Goal: Task Accomplishment & Management: Manage account settings

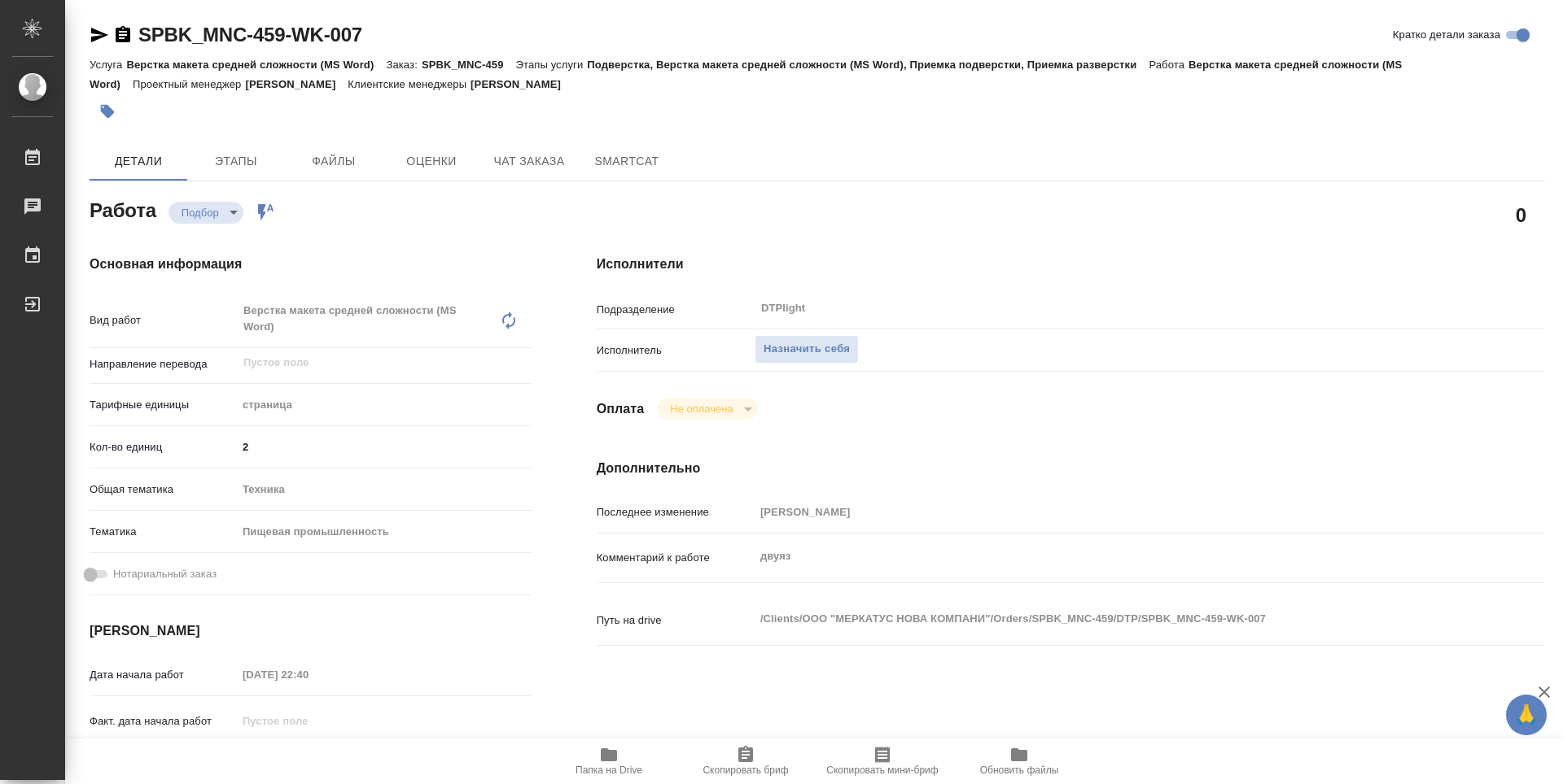
click at [633, 760] on span "Папка на Drive" at bounding box center [609, 760] width 117 height 31
click at [824, 352] on span "Назначить себя" at bounding box center [806, 349] width 86 height 19
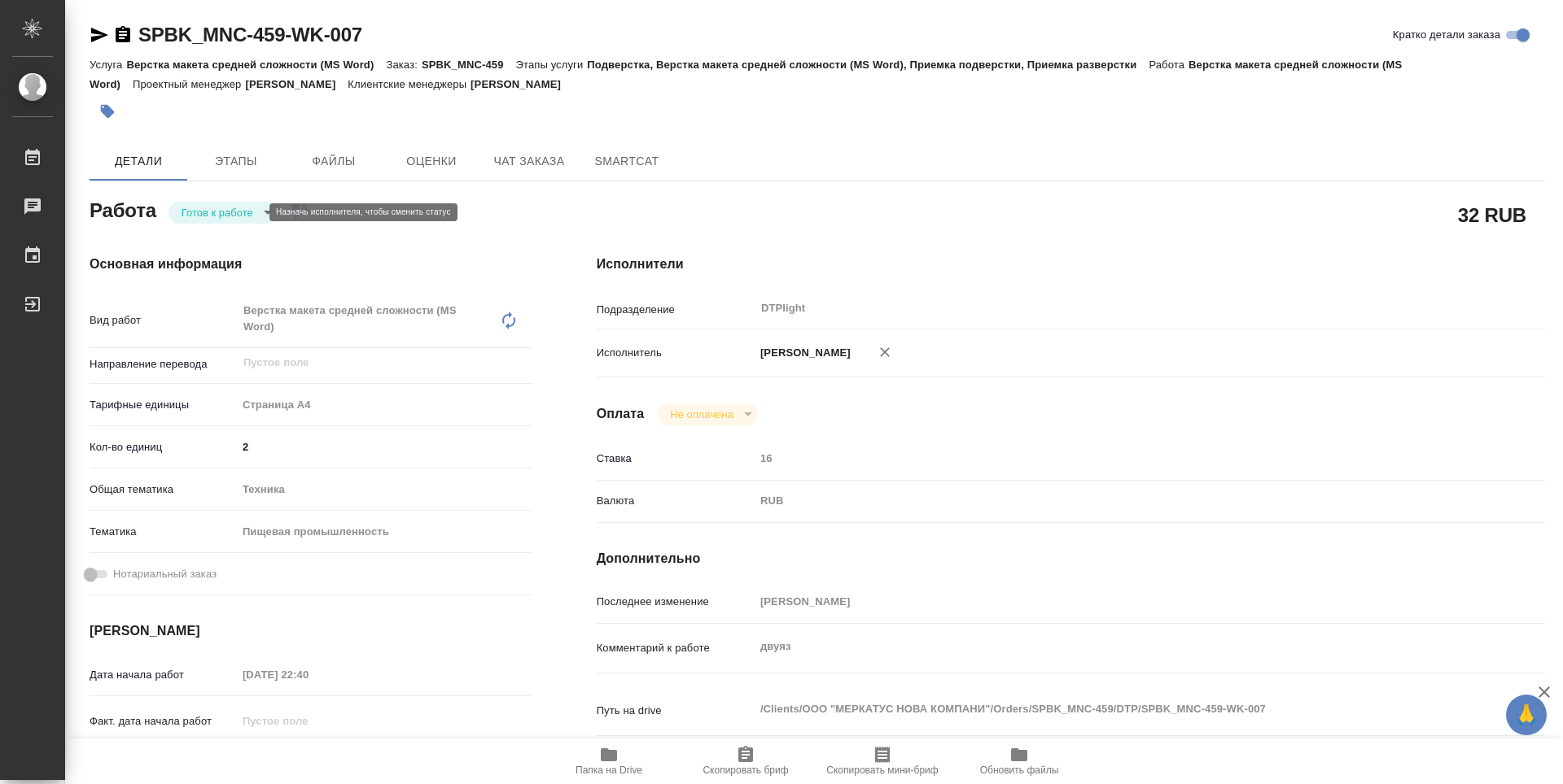
click at [241, 211] on body "🙏 .cls-1 fill:#fff; AWATERA Zubakova Viktoriya Работы 0 Чаты График Выйти SPBK_…" at bounding box center [782, 392] width 1563 height 784
click at [220, 206] on button "В работе" at bounding box center [208, 212] width 54 height 18
type textarea "x"
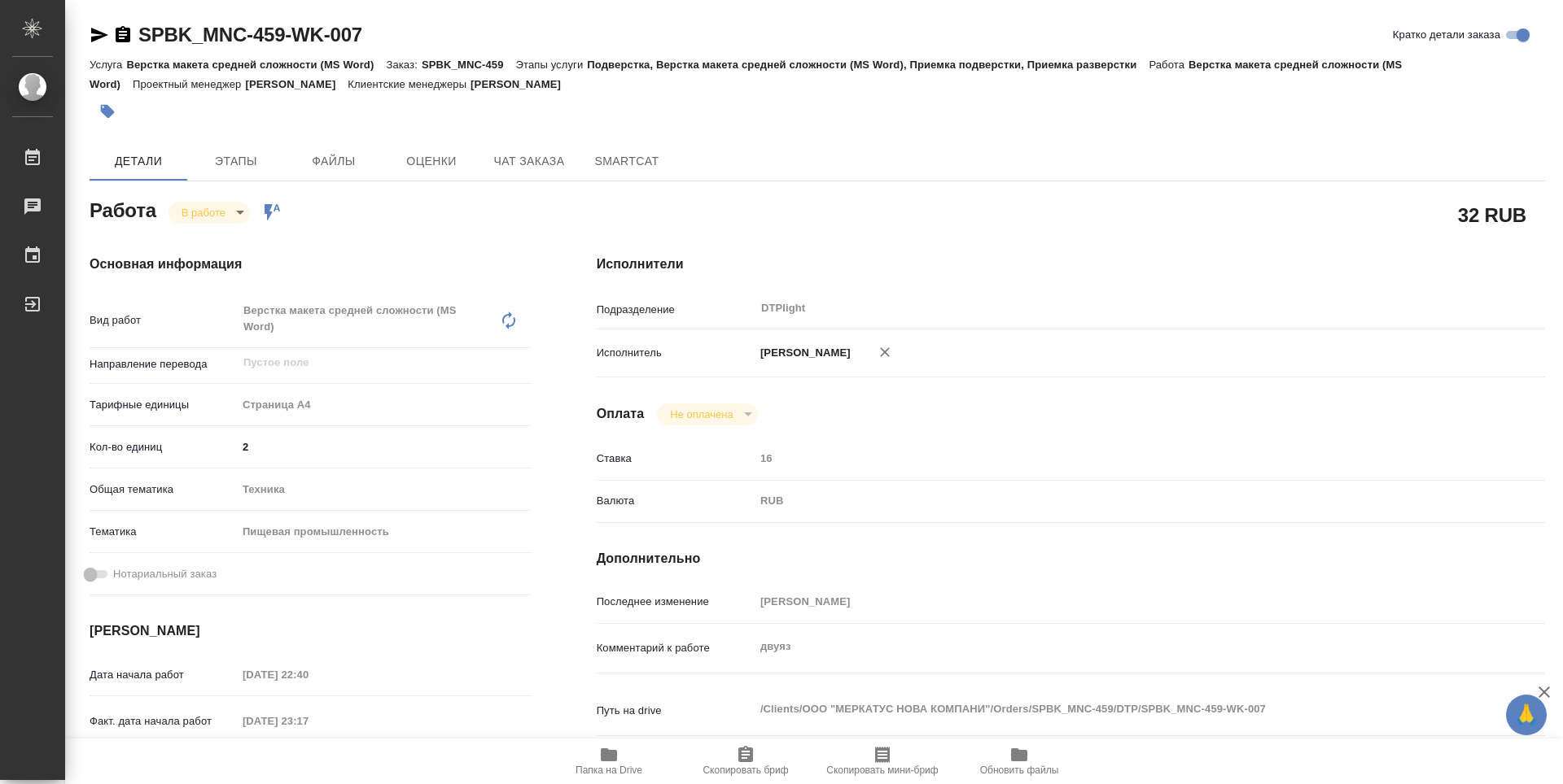
type textarea "x"
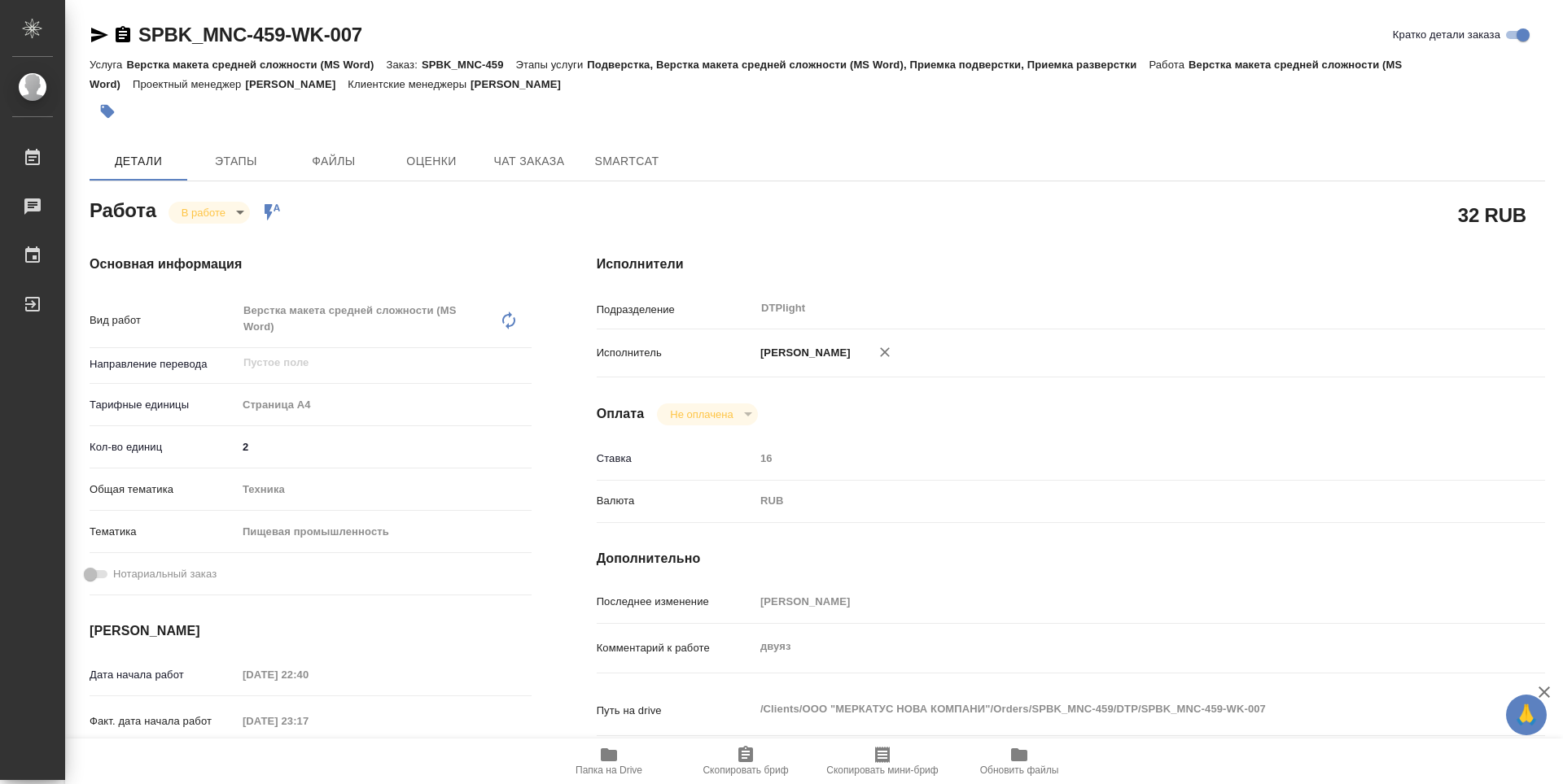
type textarea "x"
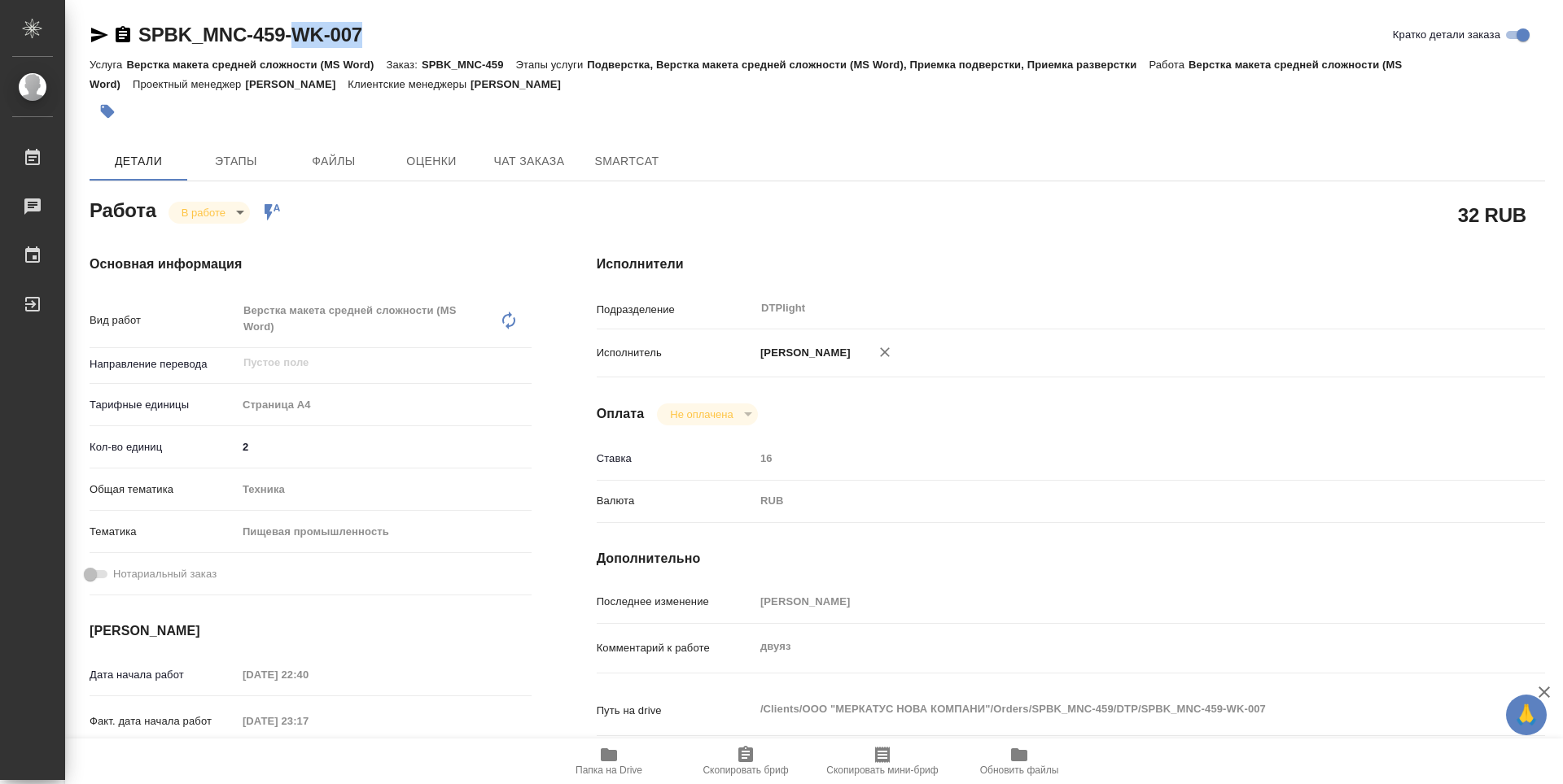
type textarea "x"
drag, startPoint x: 366, startPoint y: 34, endPoint x: 141, endPoint y: 42, distance: 225.1
click at [141, 42] on div "SPBK_MNC-459-WK-007 Кратко детали заказа" at bounding box center [817, 35] width 1456 height 26
copy link "SPBK_MNC-459-WK-007"
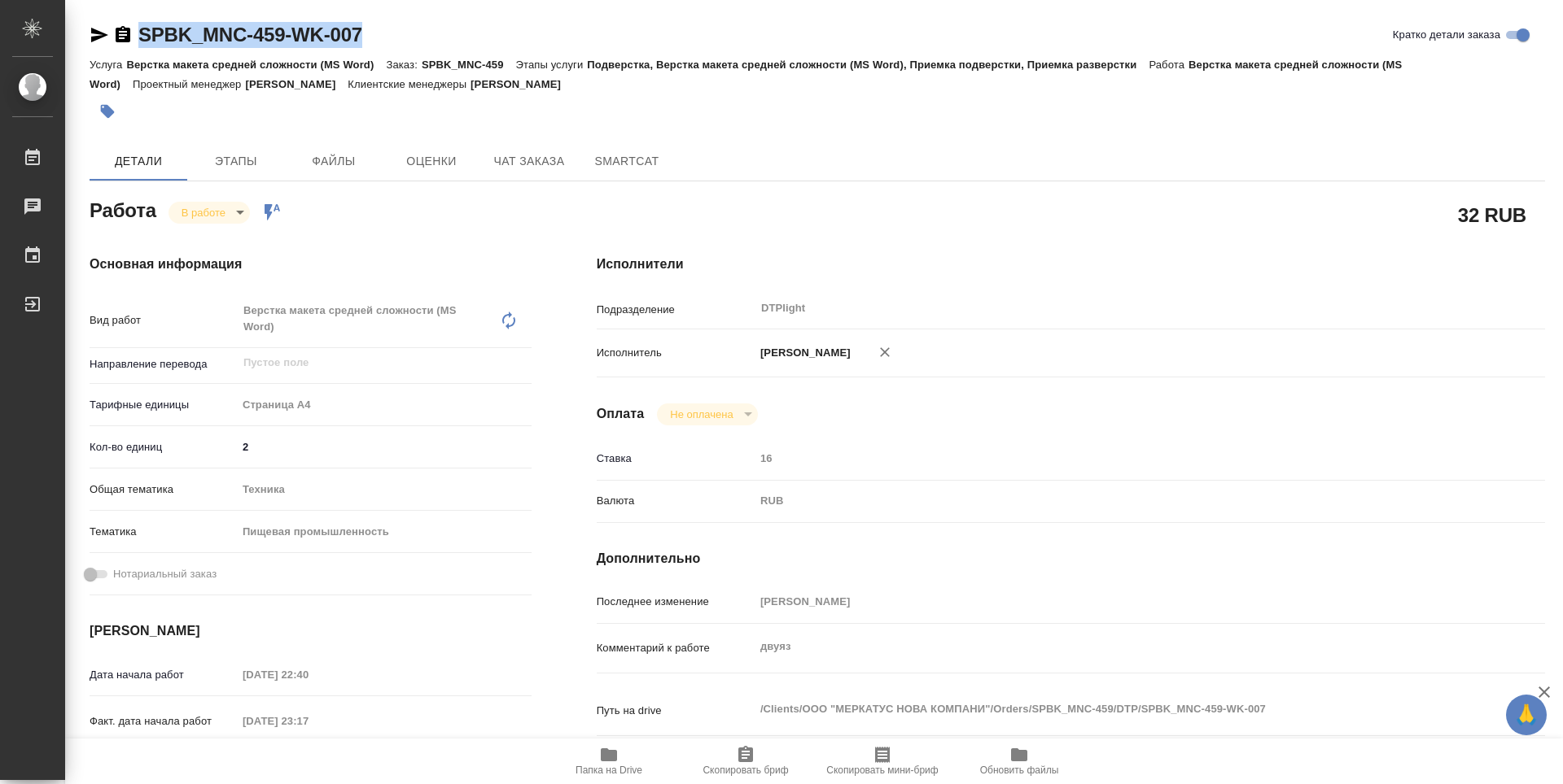
type textarea "x"
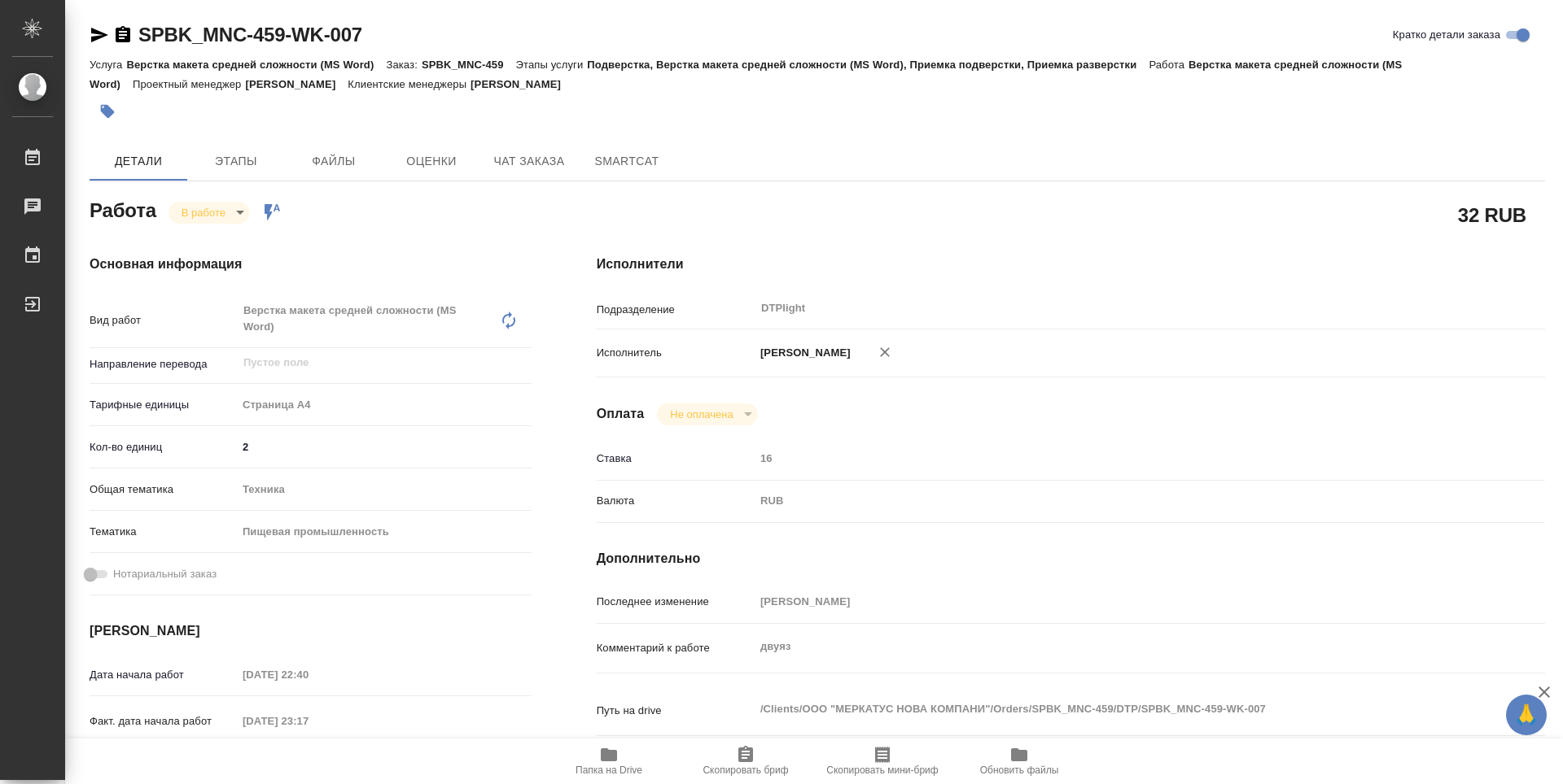
click at [868, 210] on div "32 RUB" at bounding box center [1071, 214] width 948 height 41
click at [620, 764] on span "Папка на Drive" at bounding box center [609, 760] width 117 height 31
type textarea "x"
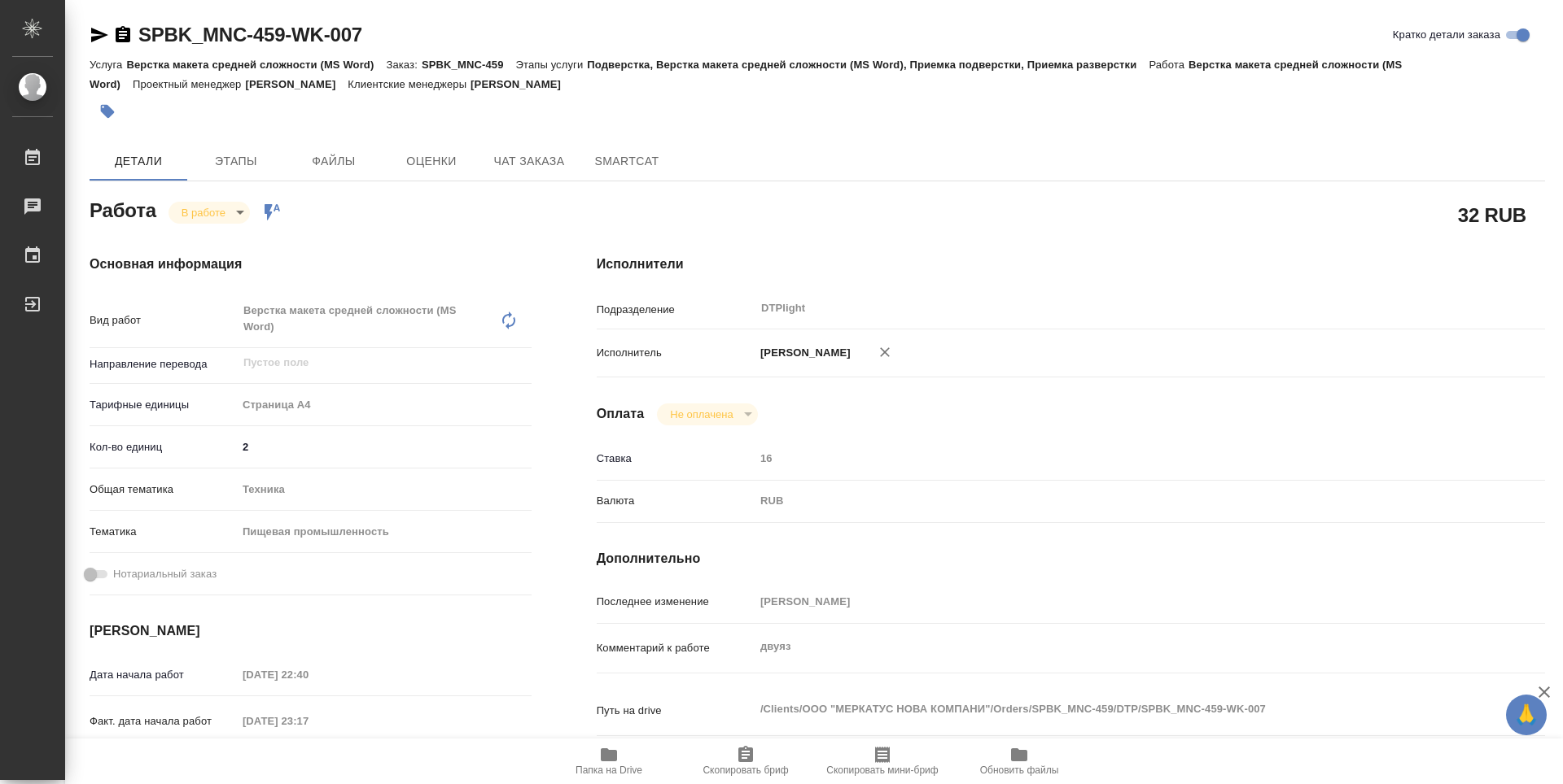
type textarea "x"
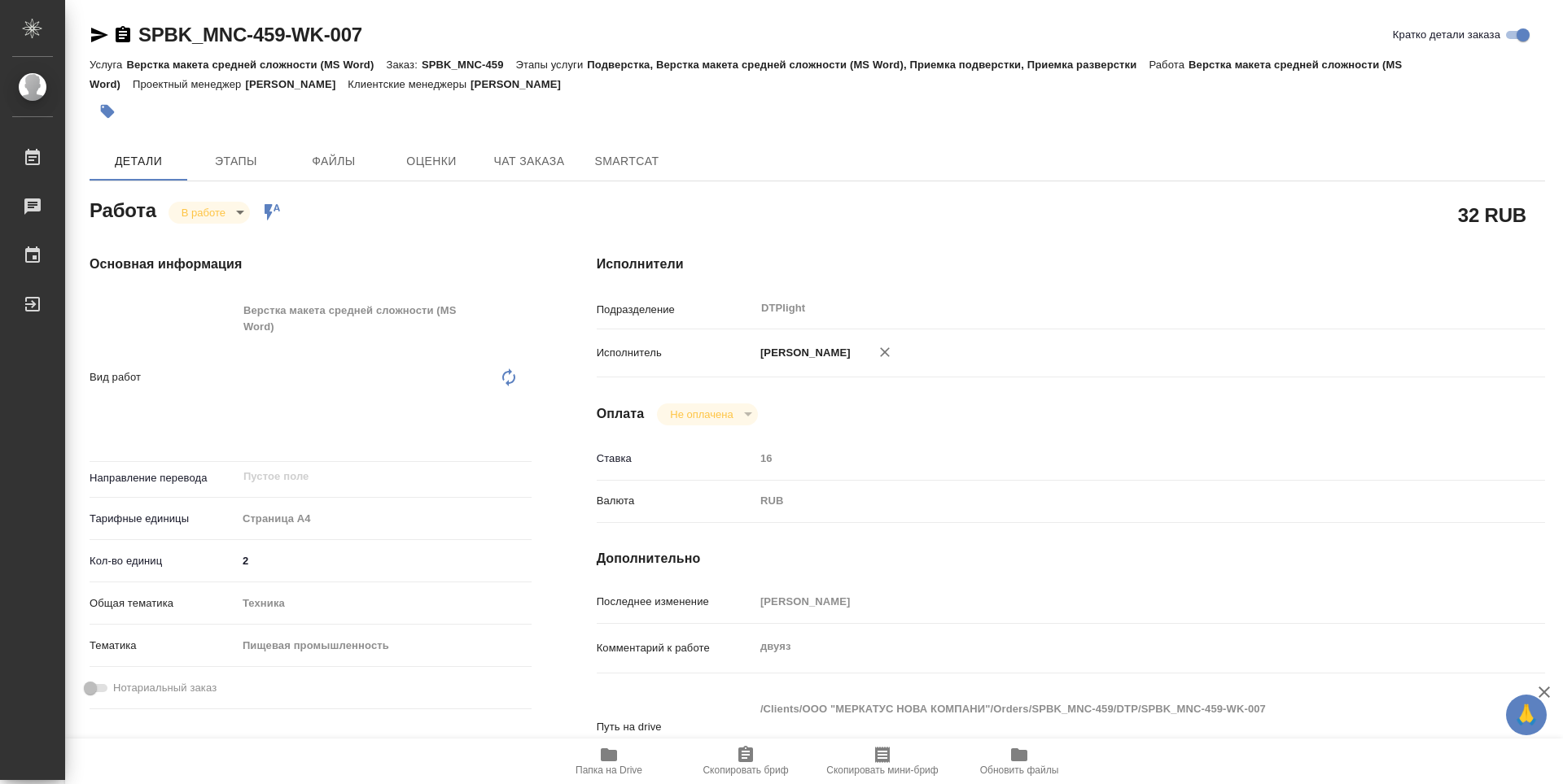
type textarea "x"
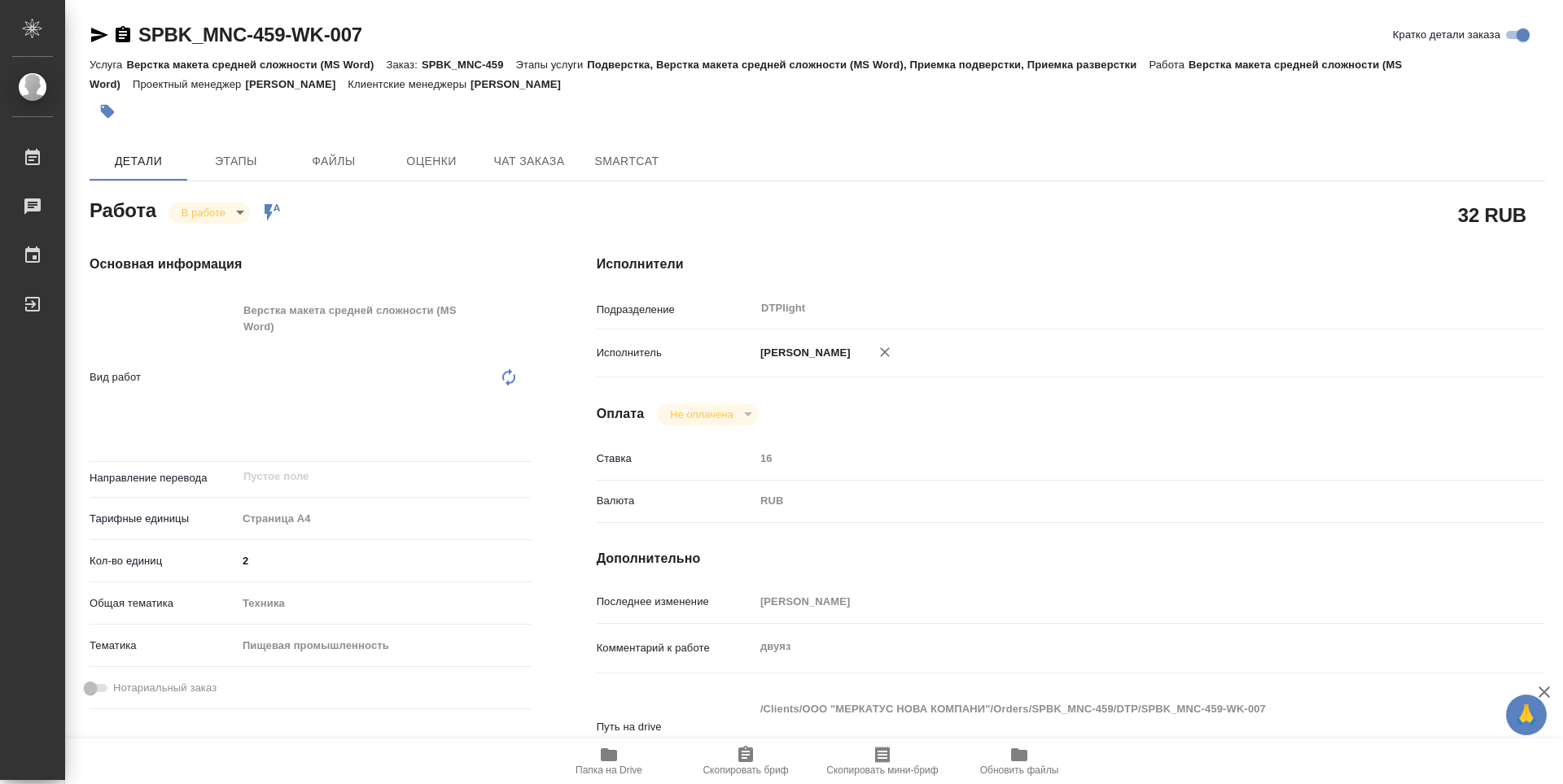
type textarea "x"
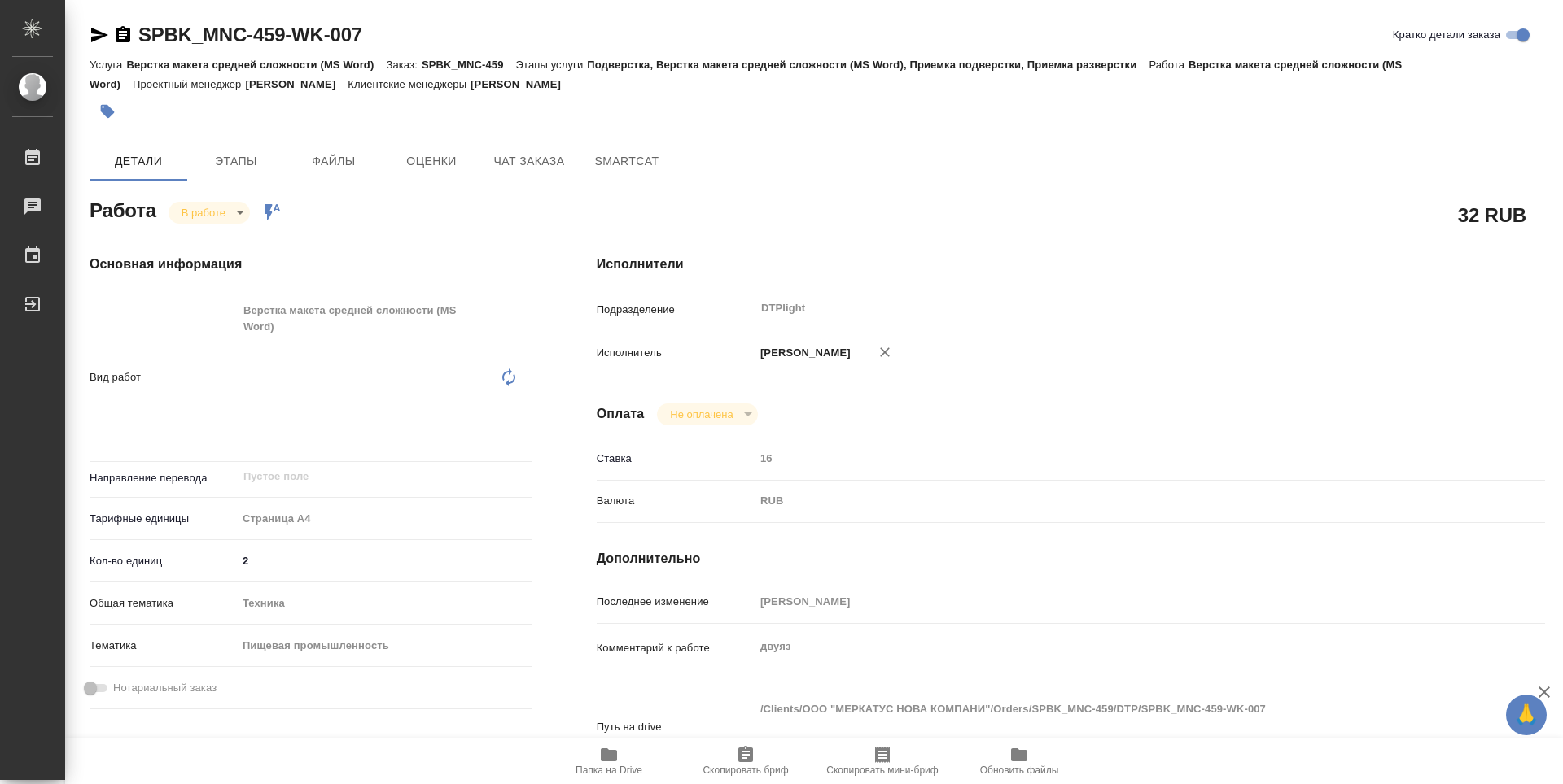
type textarea "x"
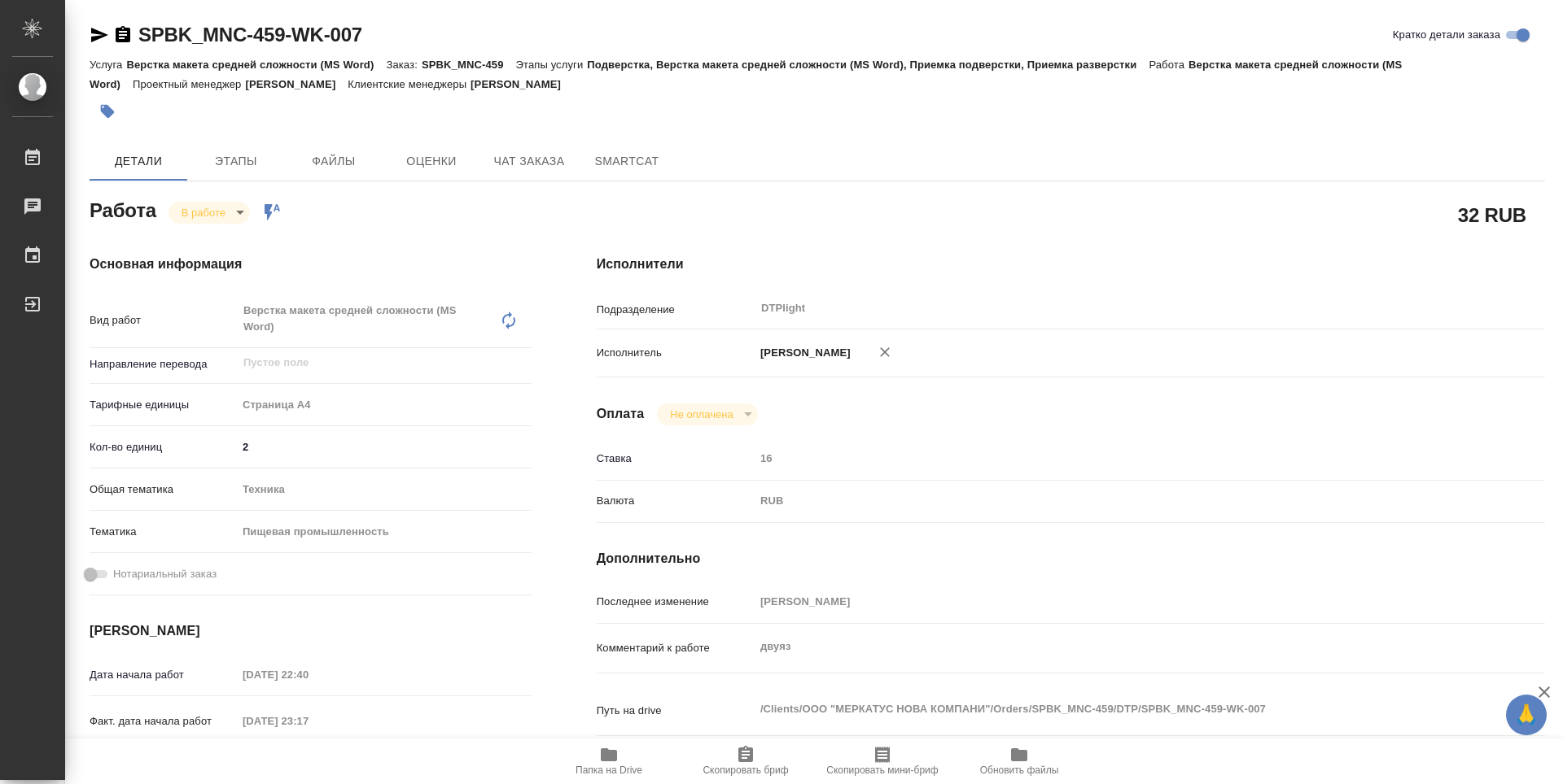
type textarea "x"
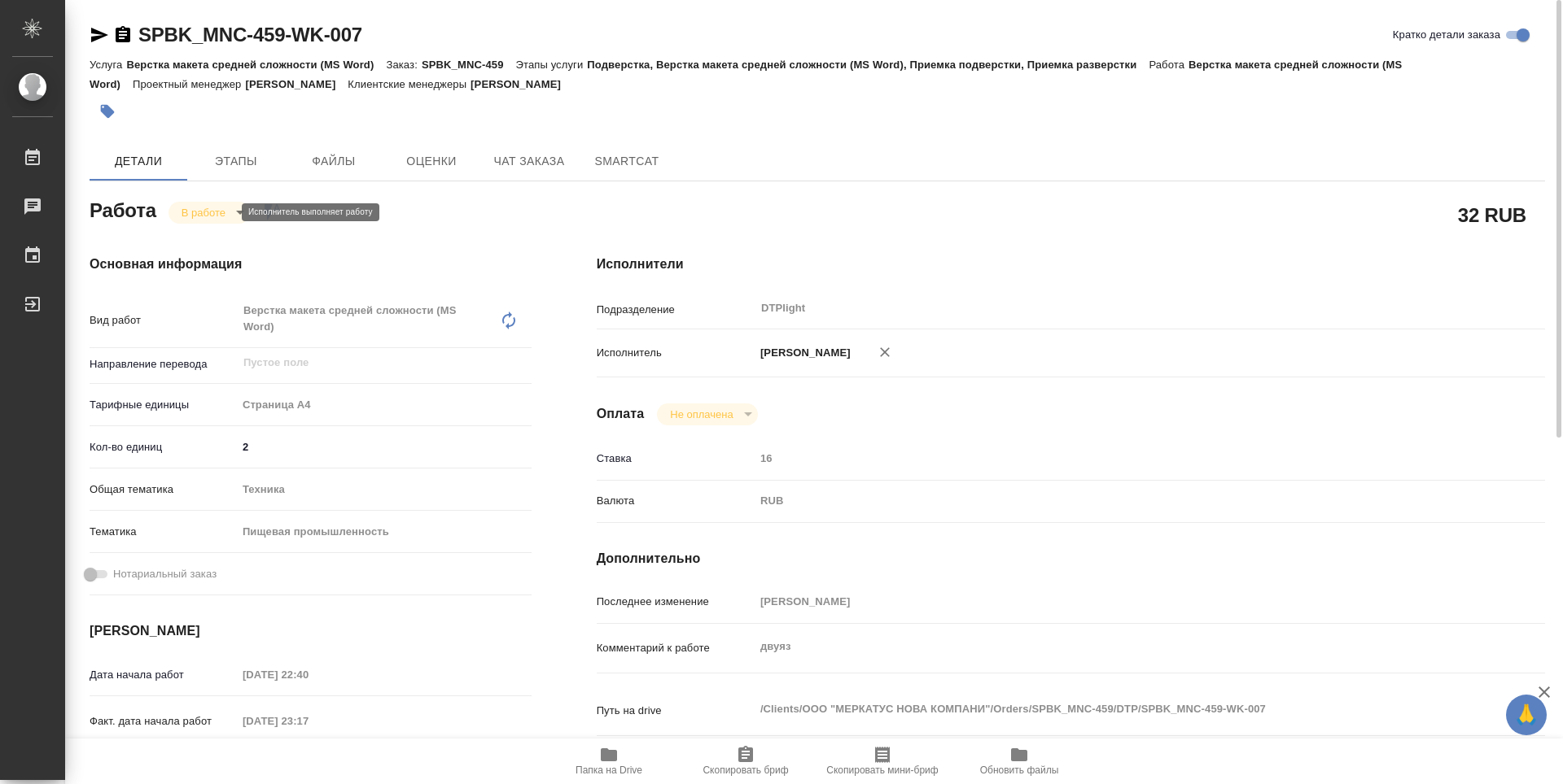
click at [220, 217] on body "🙏 .cls-1 fill:#fff; AWATERA Zubakova Viktoriya Работы 0 Чаты График Выйти SPBK_…" at bounding box center [782, 392] width 1563 height 784
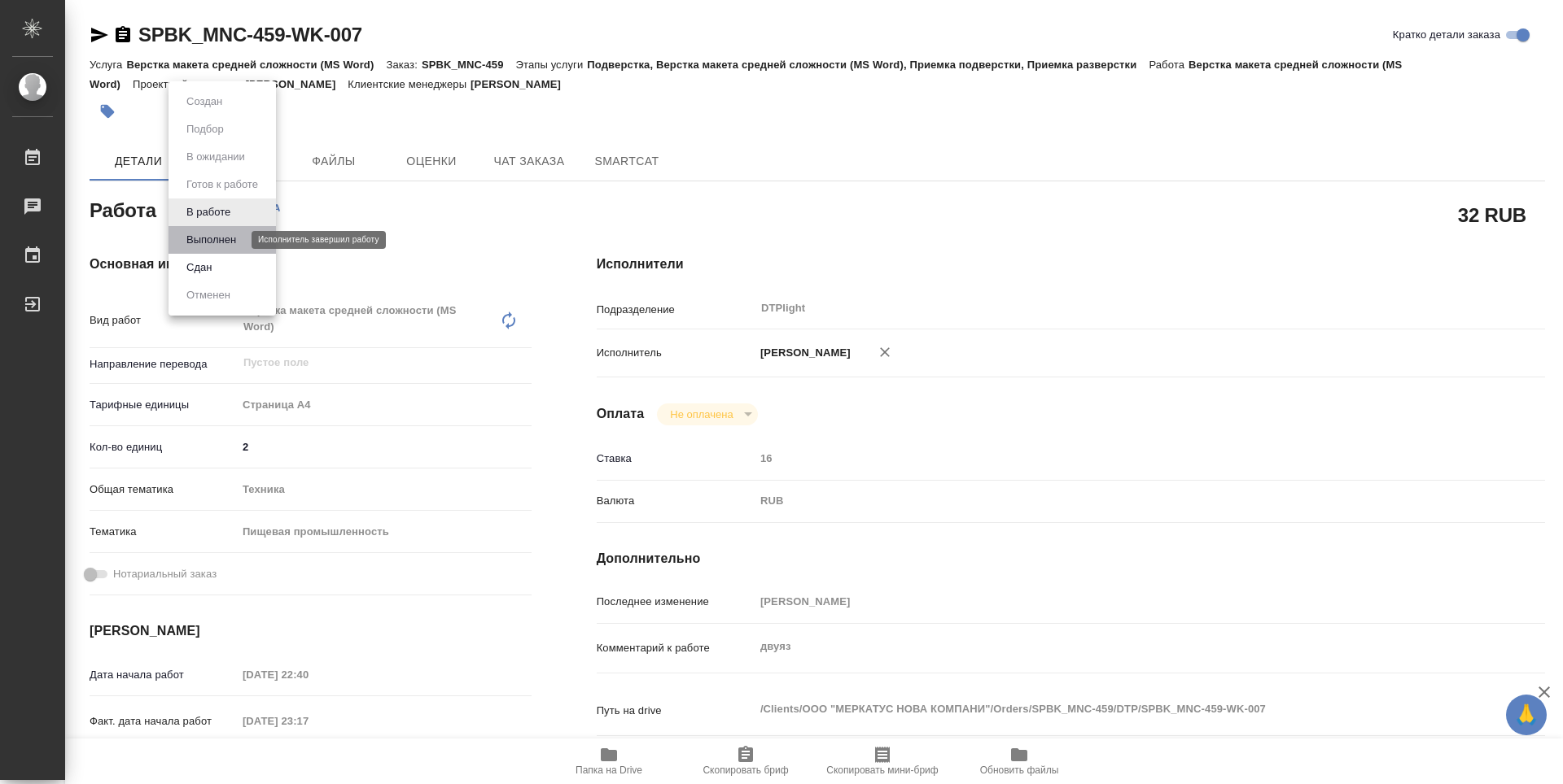
click at [227, 241] on button "Выполнен" at bounding box center [211, 240] width 60 height 18
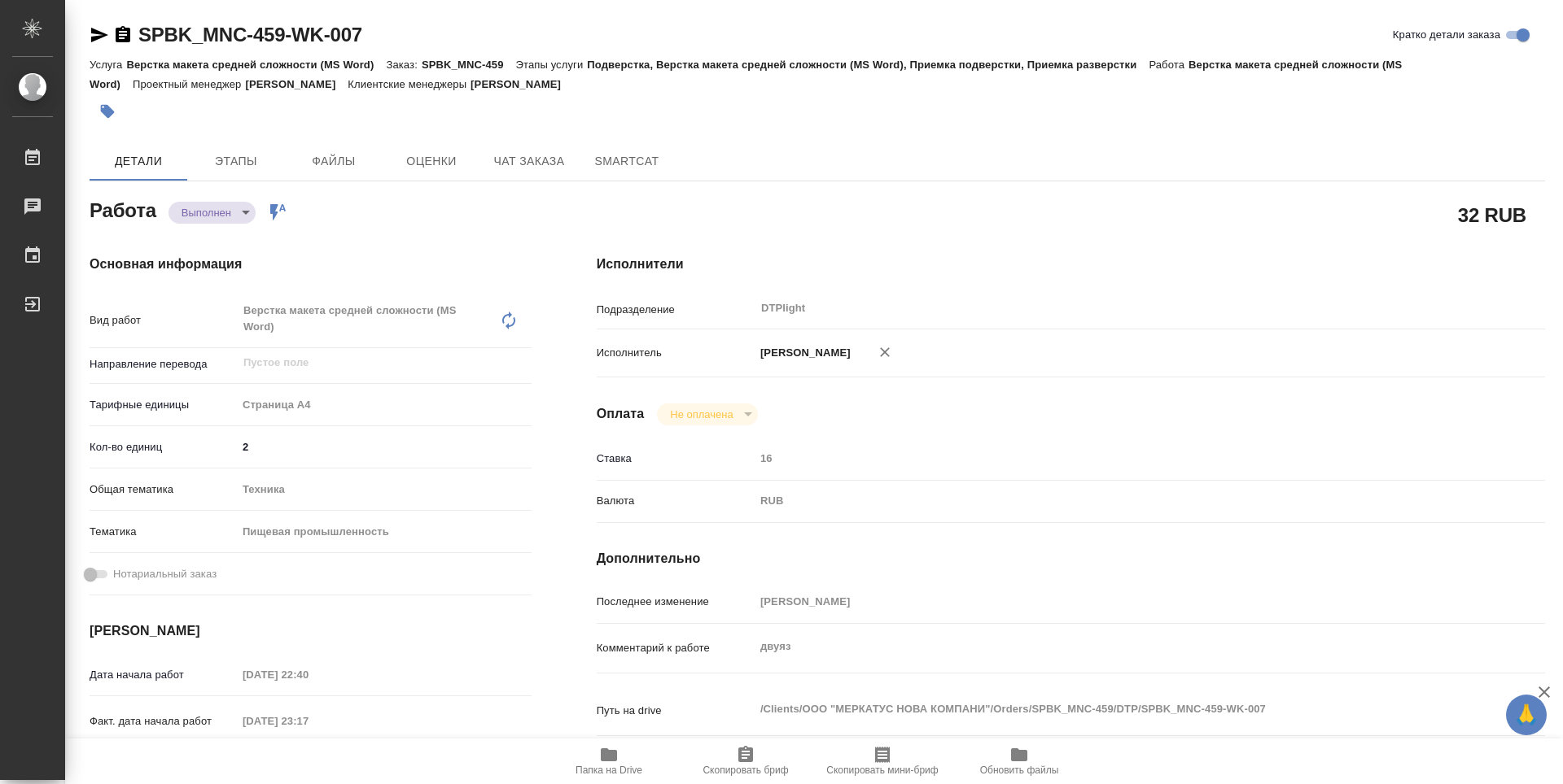
type textarea "x"
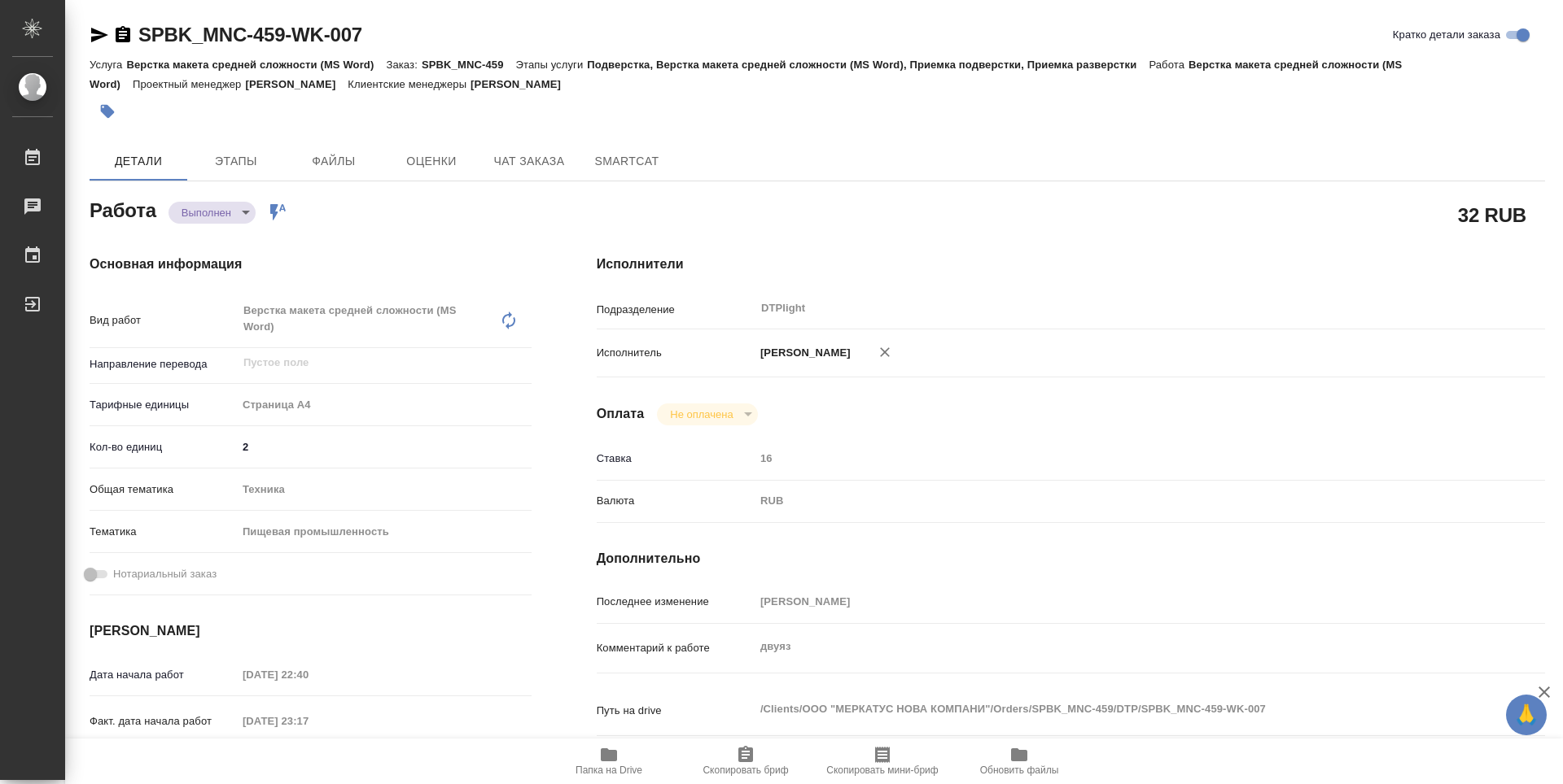
type textarea "x"
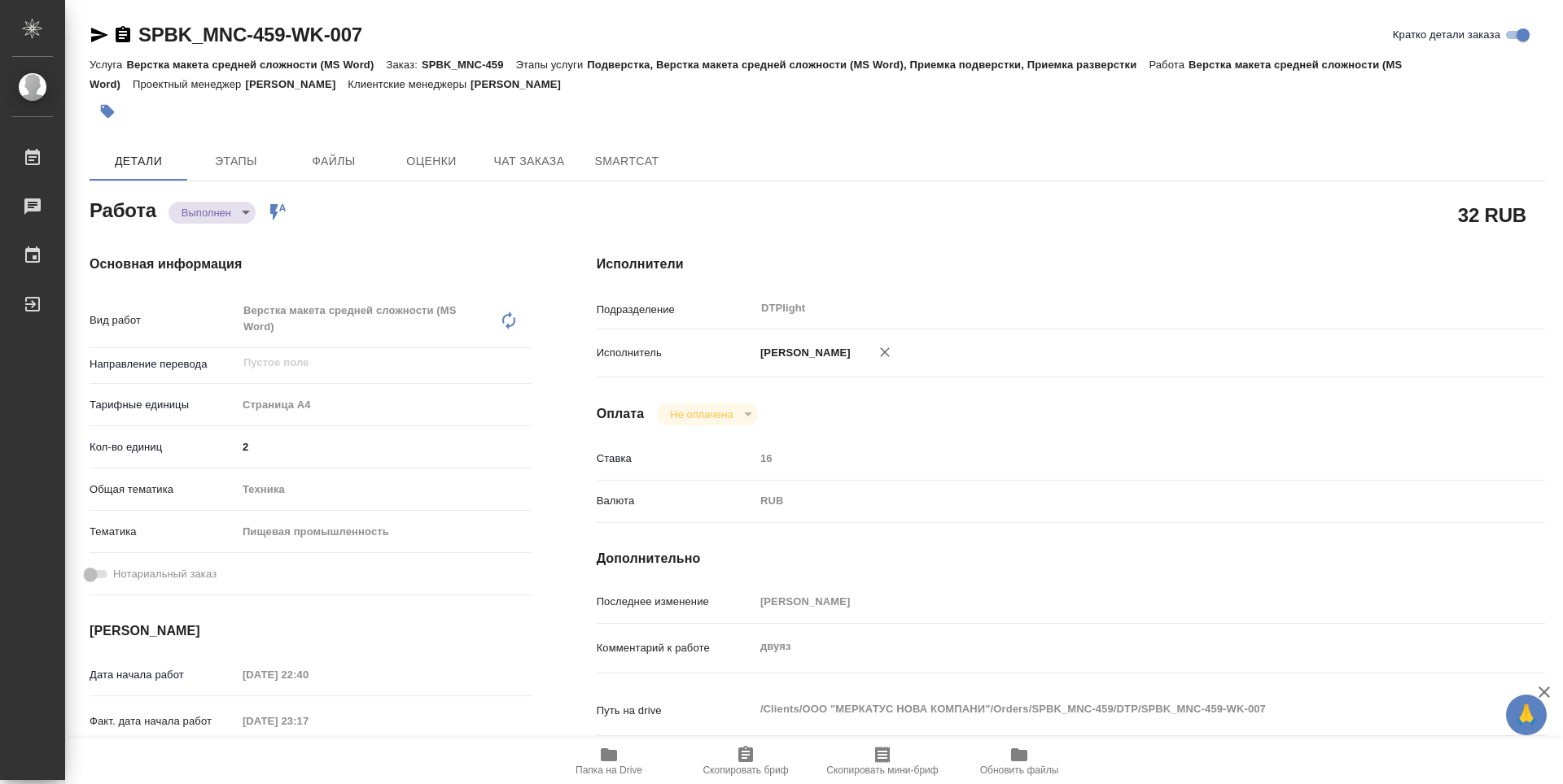
type textarea "x"
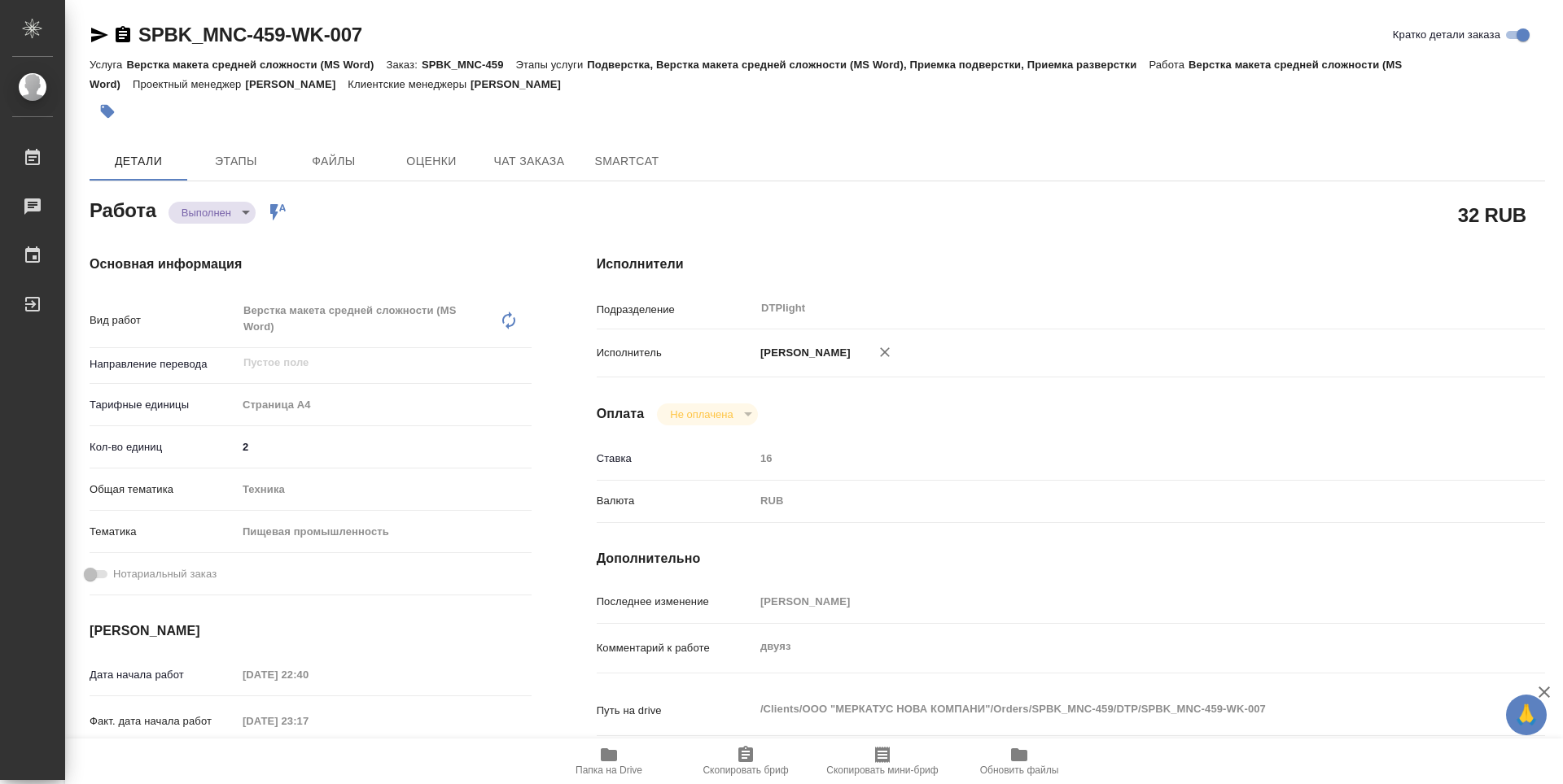
type textarea "x"
